Goal: Task Accomplishment & Management: Complete application form

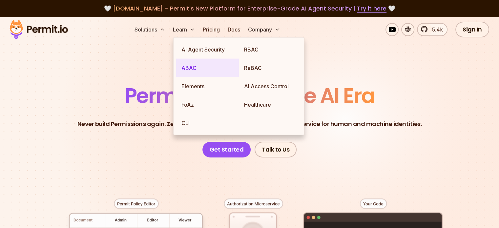
click at [196, 67] on link "ABAC" at bounding box center [207, 68] width 63 height 18
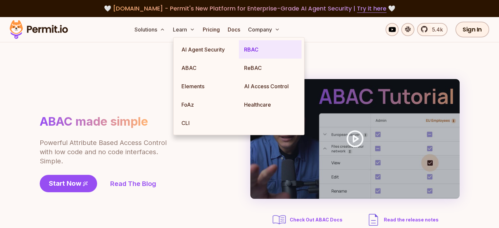
click at [242, 52] on link "RBAC" at bounding box center [270, 49] width 63 height 18
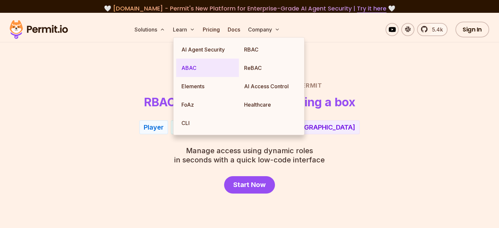
click at [207, 60] on link "ABAC" at bounding box center [207, 68] width 63 height 18
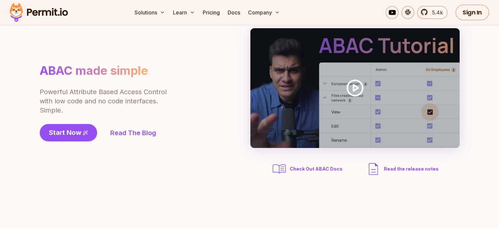
scroll to position [50, 0]
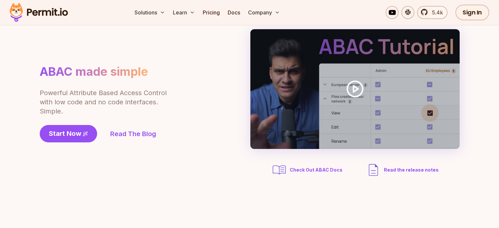
click at [310, 170] on span "Check Out ABAC Docs" at bounding box center [316, 170] width 53 height 7
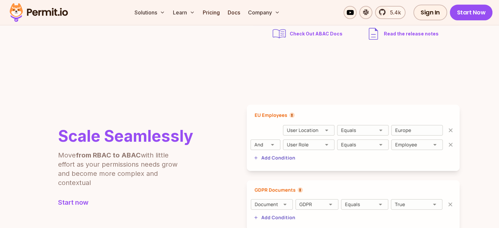
scroll to position [218, 0]
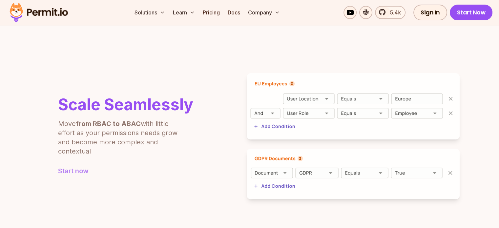
click at [75, 174] on link "Start now" at bounding box center [125, 170] width 135 height 9
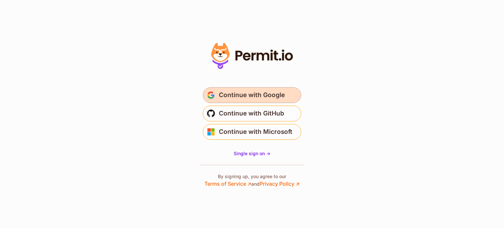
click at [244, 99] on span "Continue with Google" at bounding box center [252, 95] width 66 height 11
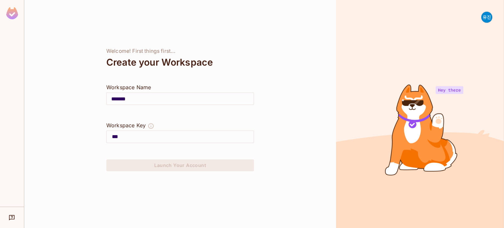
click at [169, 138] on input "***" at bounding box center [183, 137] width 142 height 11
click at [194, 95] on input "*******" at bounding box center [180, 99] width 147 height 18
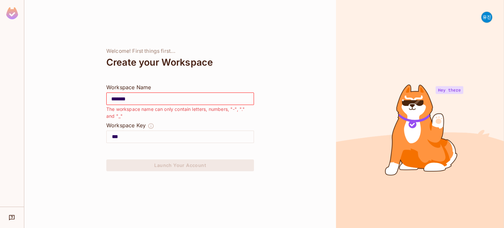
click at [175, 132] on input "***" at bounding box center [183, 137] width 142 height 11
drag, startPoint x: 148, startPoint y: 129, endPoint x: 151, endPoint y: 125, distance: 5.1
click at [151, 125] on div "Workspace Key" at bounding box center [180, 125] width 148 height 9
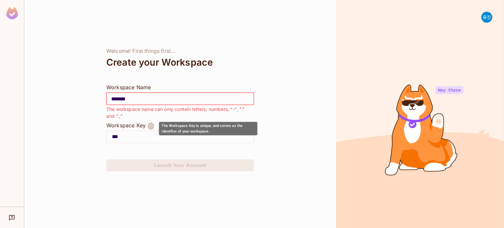
click at [151, 125] on icon "The Workspace Key is unique, and serves as the identifier of your workspace." at bounding box center [151, 126] width 7 height 7
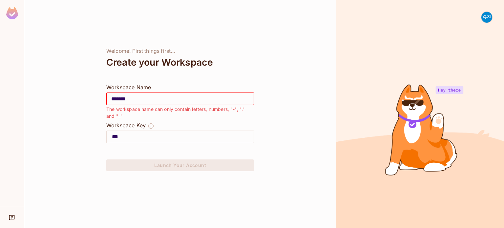
click at [128, 123] on div "Workspace Key" at bounding box center [125, 125] width 39 height 8
click at [9, 11] on img at bounding box center [12, 13] width 12 height 12
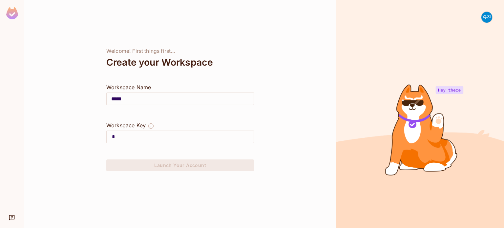
click at [4, 11] on div at bounding box center [12, 14] width 24 height 29
click at [7, 11] on img at bounding box center [12, 13] width 12 height 12
click at [184, 132] on input "***" at bounding box center [183, 137] width 142 height 11
type input "******"
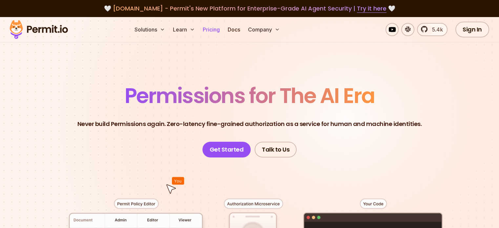
click at [223, 29] on link "Pricing" at bounding box center [211, 29] width 22 height 13
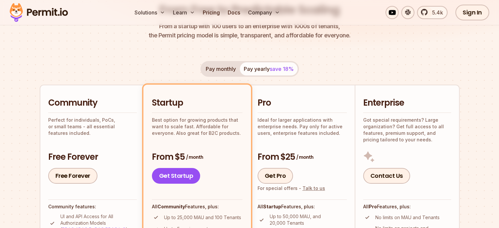
scroll to position [131, 0]
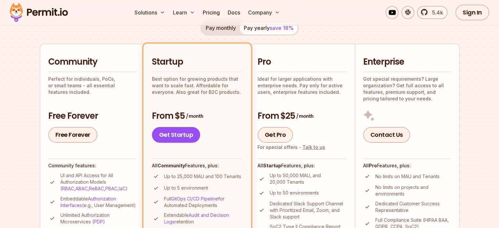
click at [137, 26] on div "Pay monthly Pay yearly save 18% Community Perfect for individuals, PoCs, or sma…" at bounding box center [250, 156] width 420 height 272
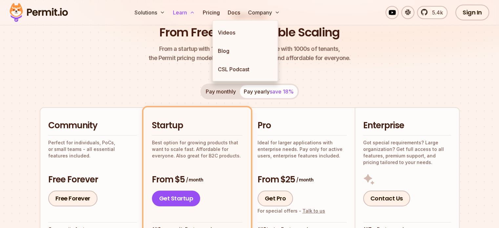
scroll to position [60, 0]
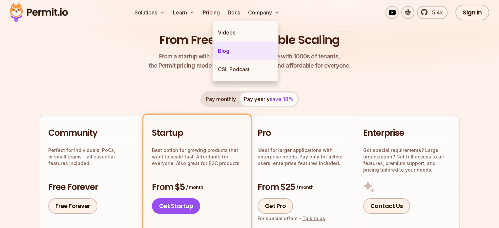
click at [223, 48] on link "Blog" at bounding box center [245, 51] width 65 height 18
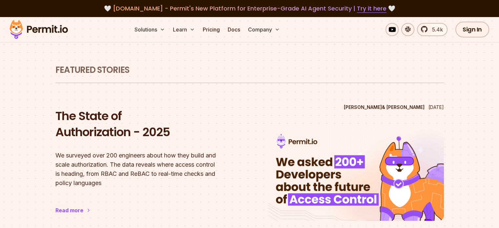
click at [52, 32] on img at bounding box center [39, 29] width 64 height 22
